Goal: Information Seeking & Learning: Learn about a topic

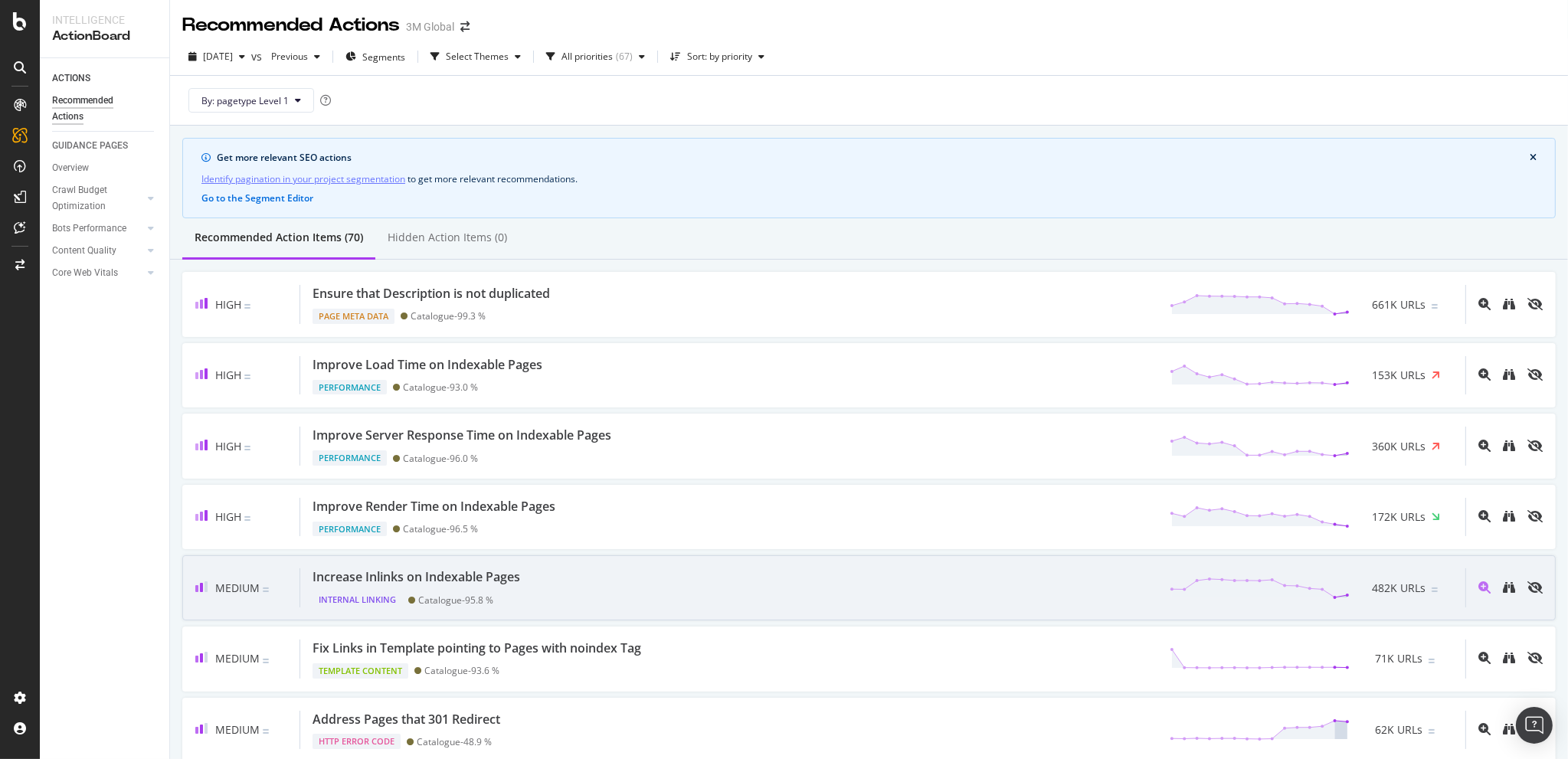
click at [436, 574] on div "Increase Inlinks on Indexable Pages" at bounding box center [415, 577] width 207 height 18
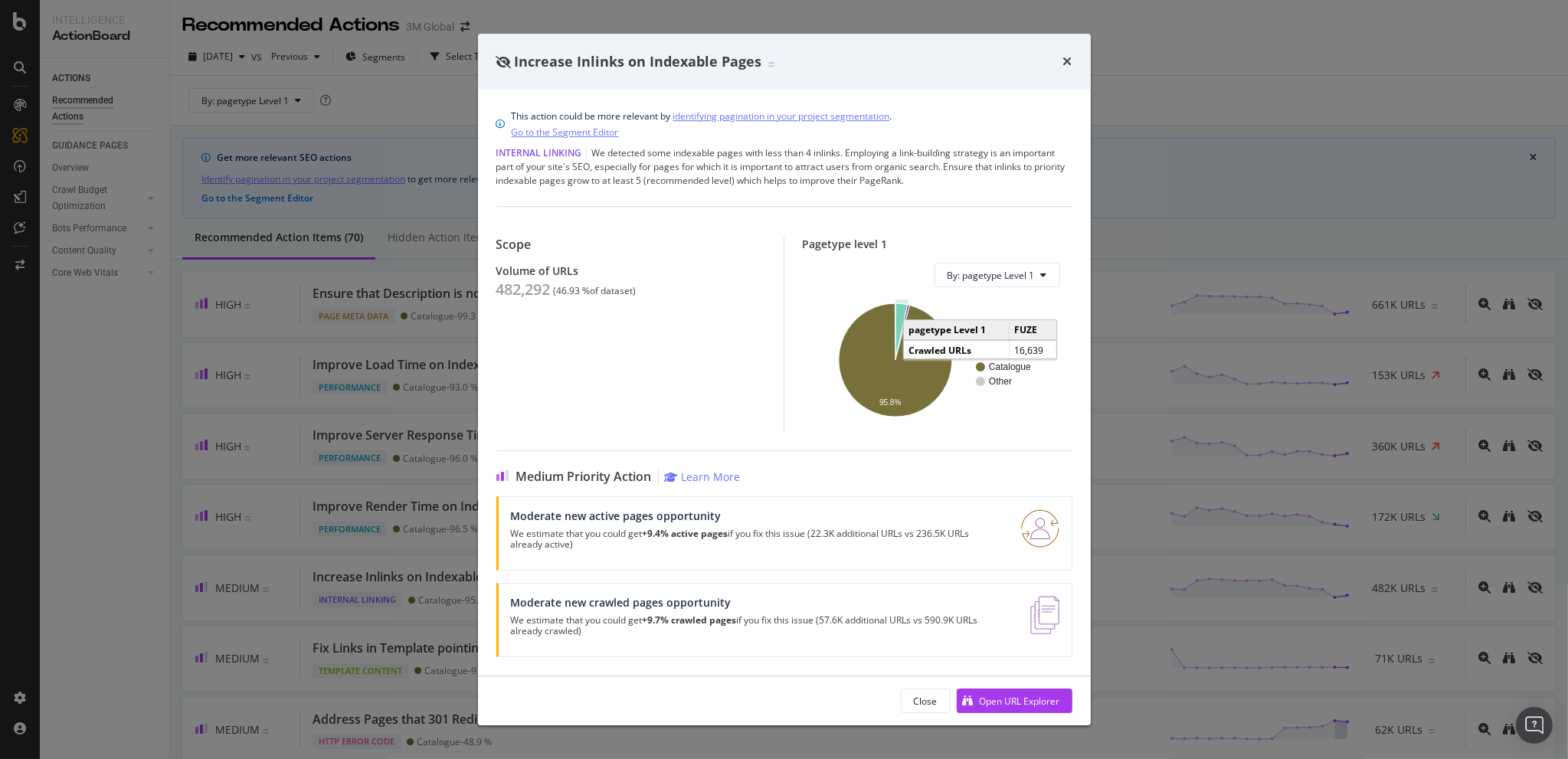
click at [901, 308] on icon "A chart." at bounding box center [901, 332] width 12 height 57
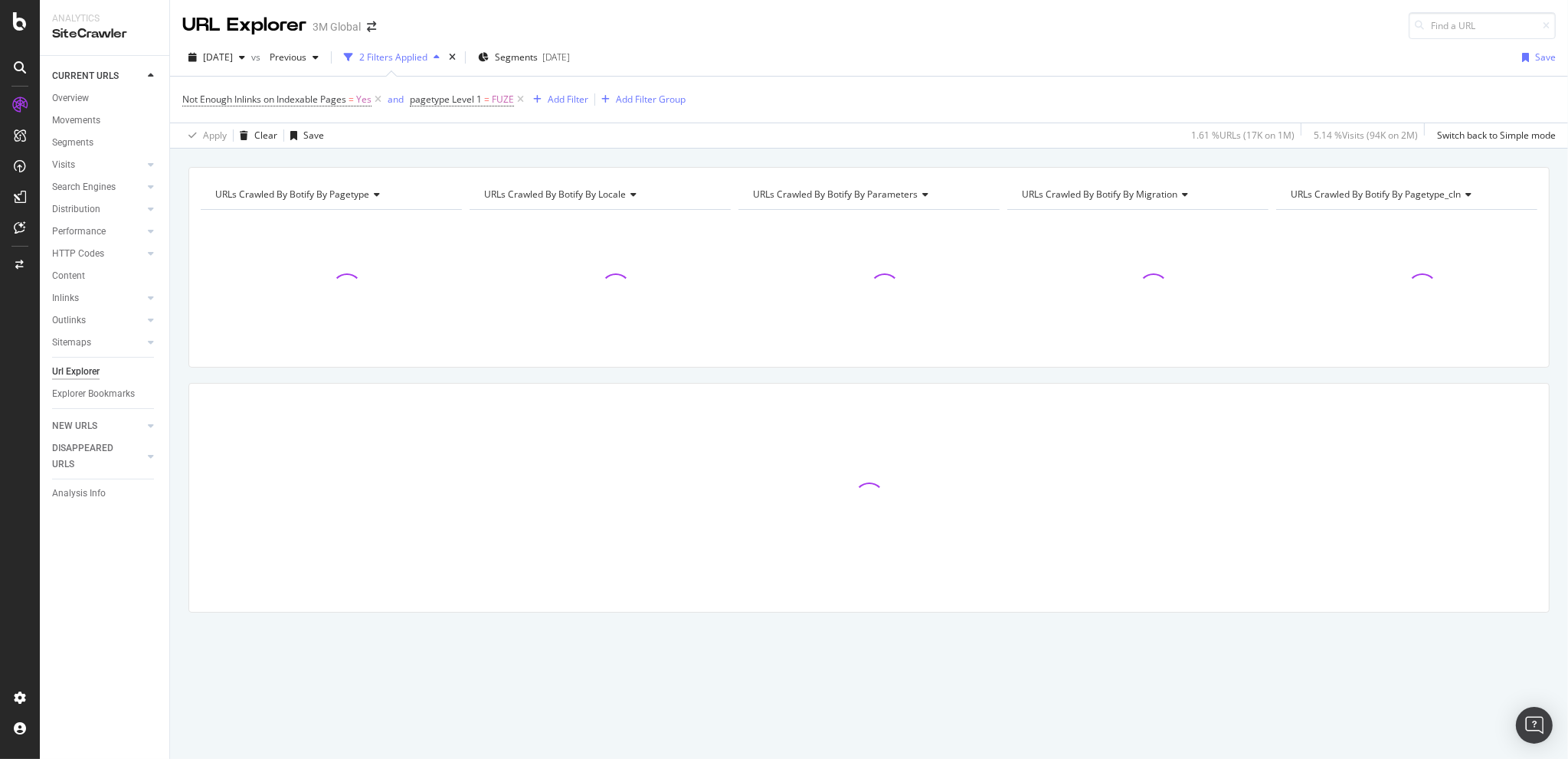
click at [792, 100] on div "Not Enough Inlinks on Indexable Pages = Yes and pagetype Level 1 = FUZE Add Fil…" at bounding box center [870, 99] width 1374 height 46
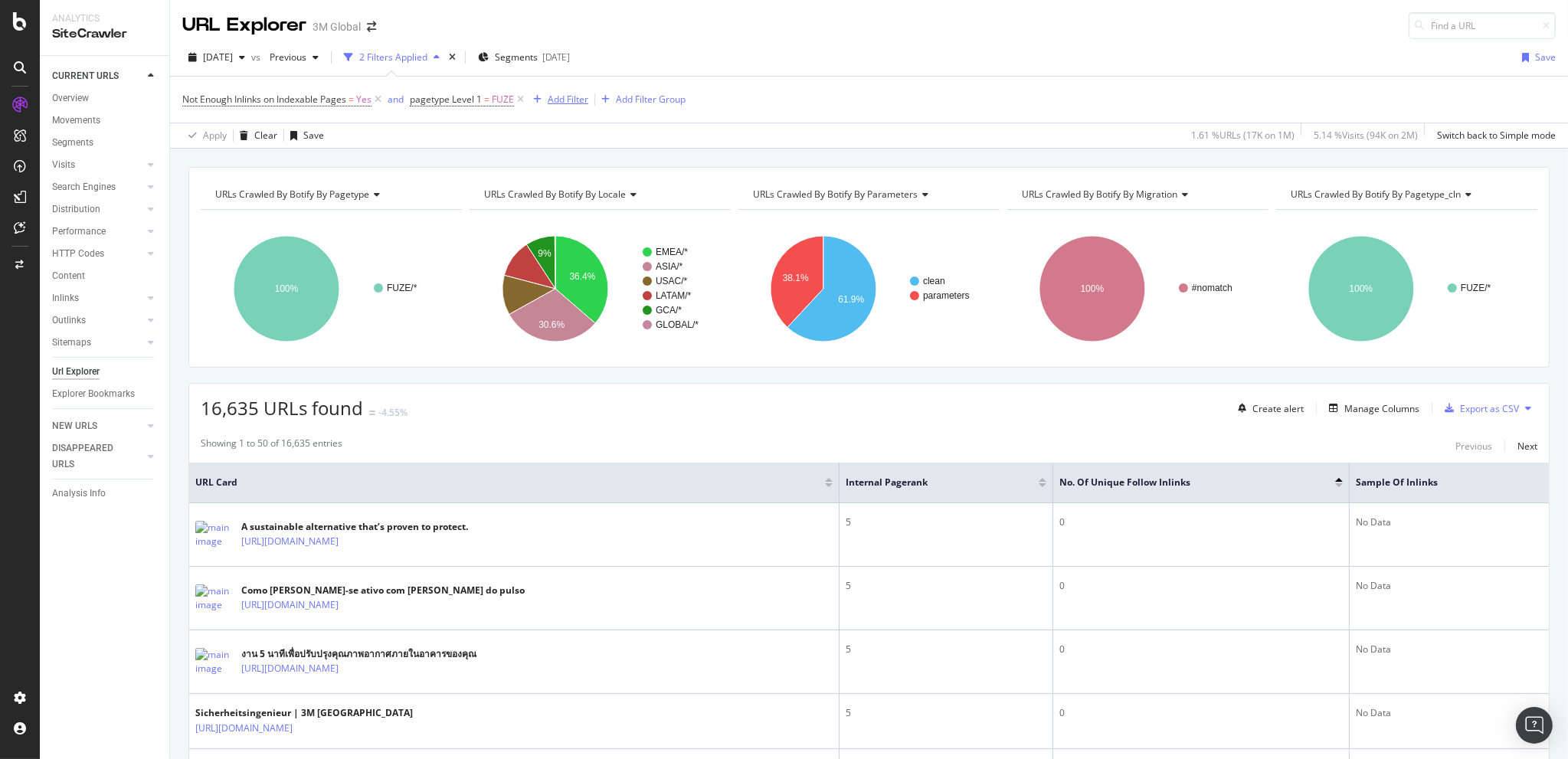
click at [564, 97] on div "Add Filter" at bounding box center [568, 99] width 41 height 13
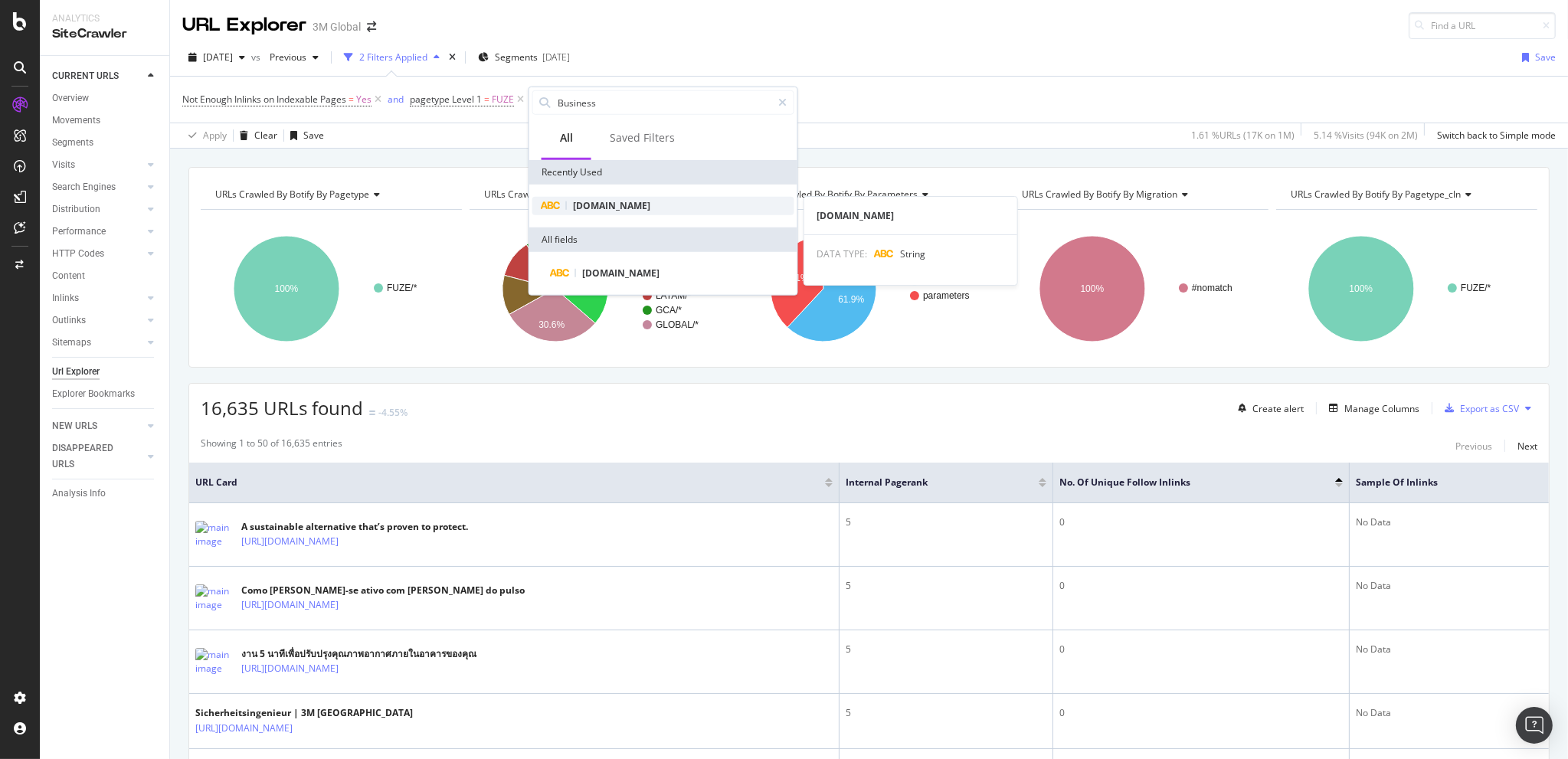
type input "Business"
click at [597, 207] on span "DCSext.Business" at bounding box center [612, 206] width 78 height 13
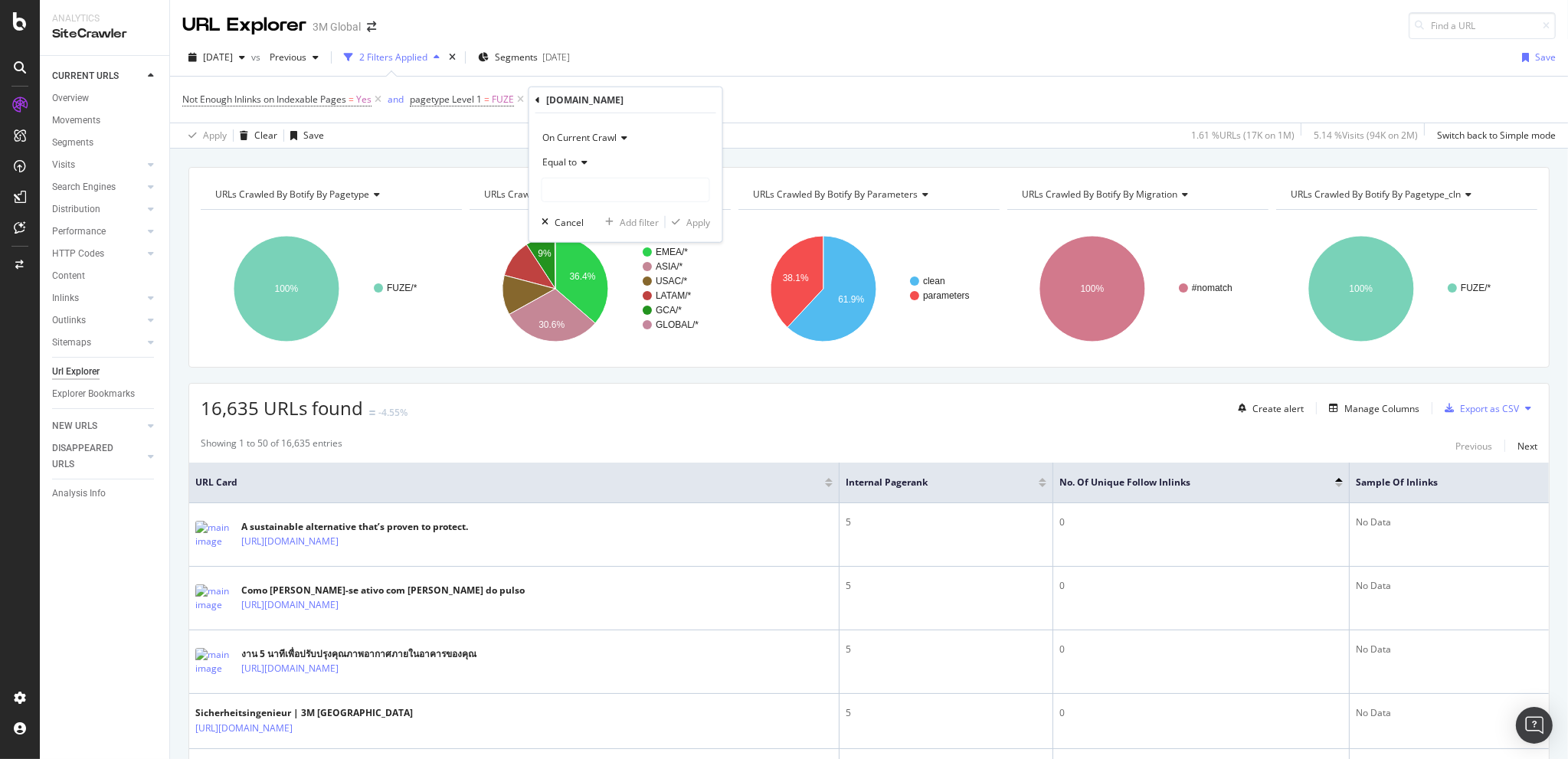
click at [573, 162] on span "Equal to" at bounding box center [559, 162] width 34 height 13
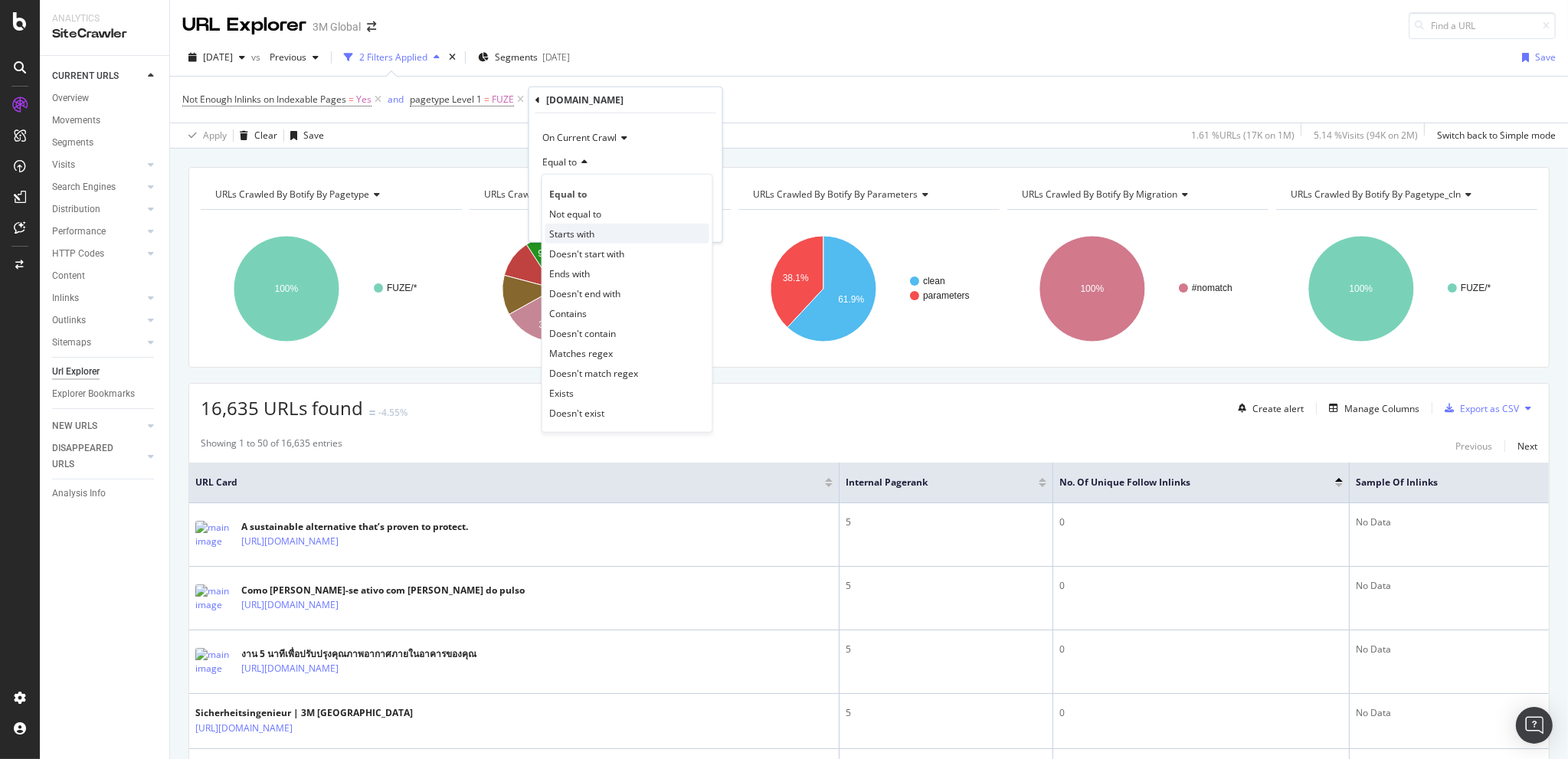
click at [587, 239] on span "Starts with" at bounding box center [573, 234] width 45 height 13
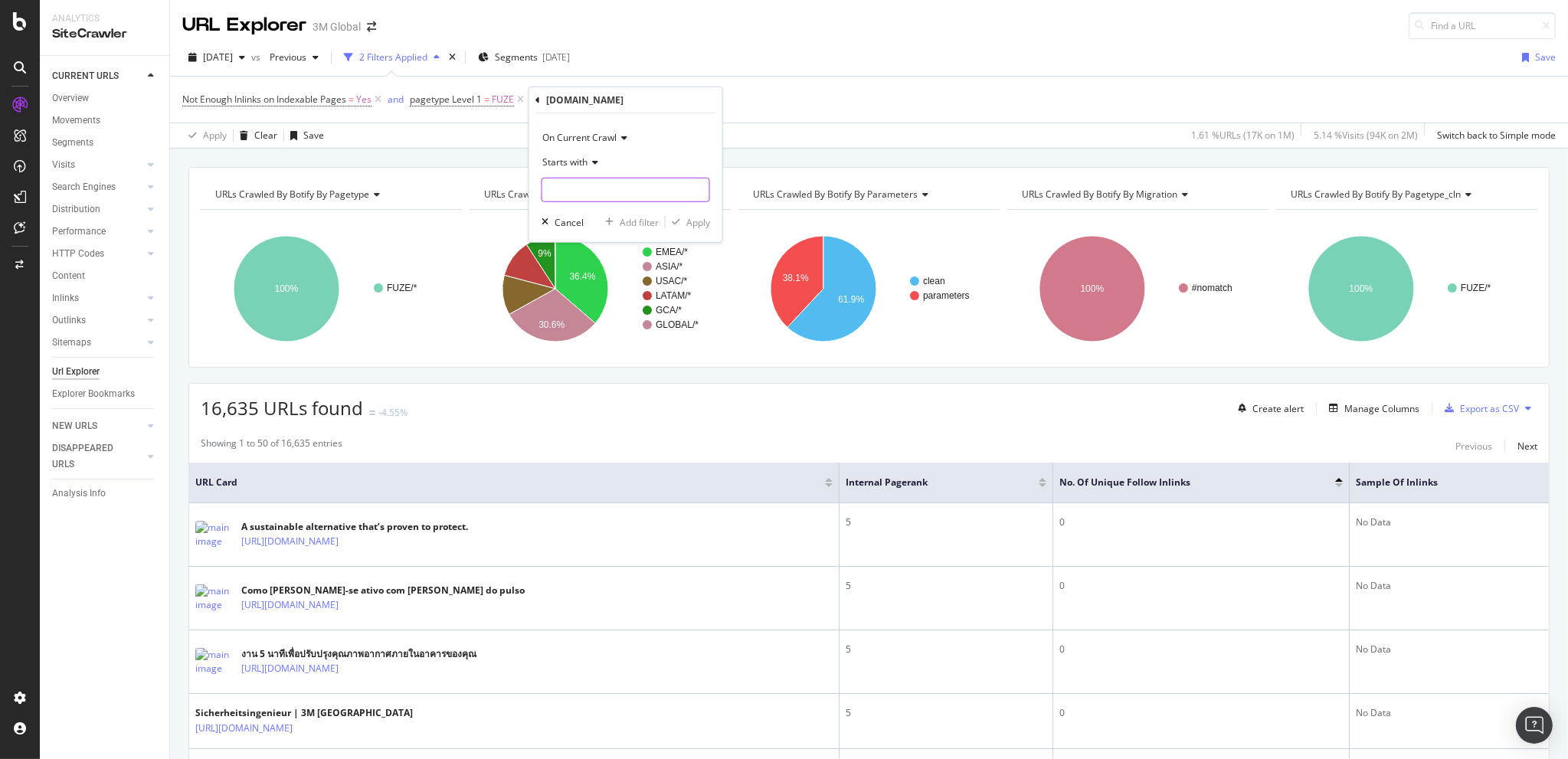
click at [571, 189] on input "text" at bounding box center [625, 190] width 167 height 25
type input "Safety"
click at [698, 221] on div "Apply" at bounding box center [697, 222] width 24 height 13
